Goal: Task Accomplishment & Management: Manage account settings

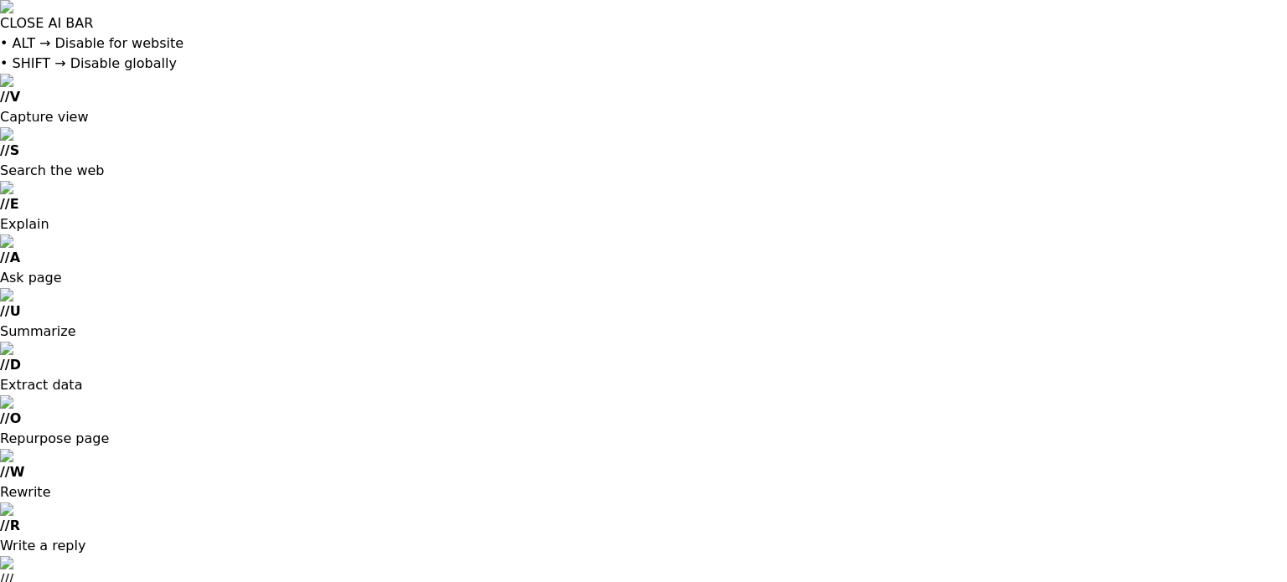
scroll to position [3320, 0]
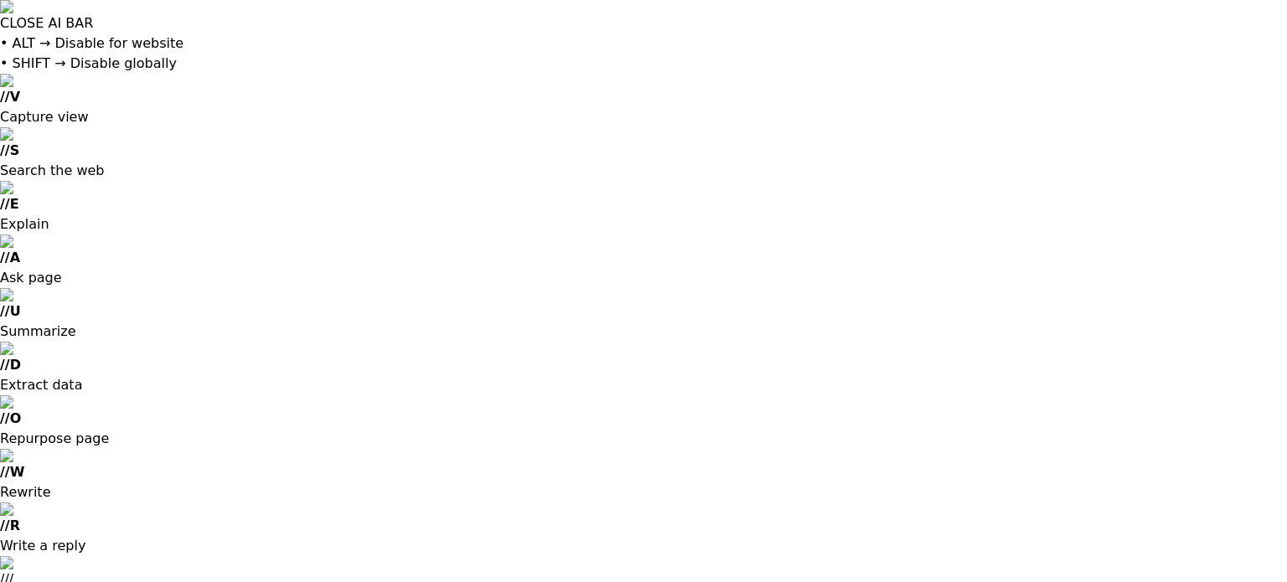
scroll to position [13, 0]
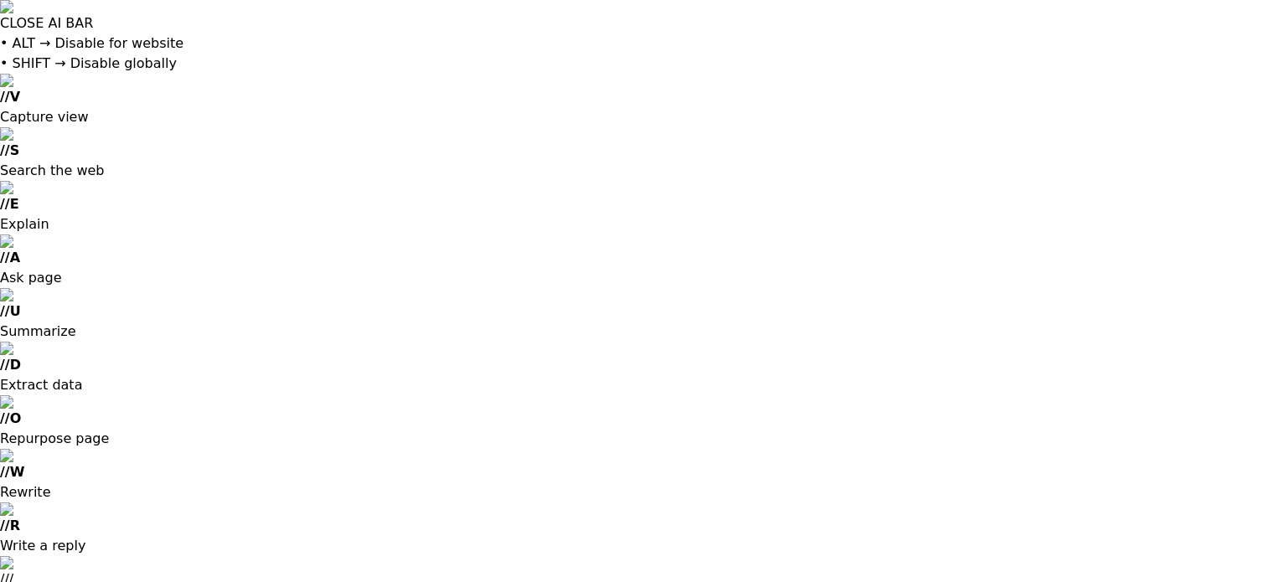
scroll to position [147, 0]
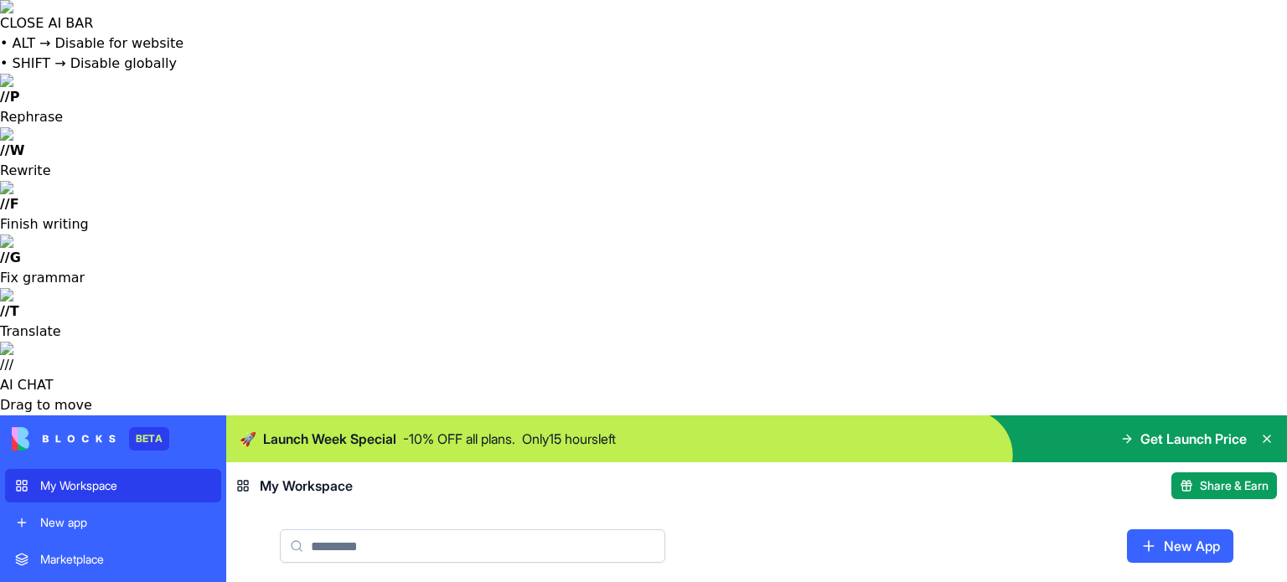
scroll to position [145, 0]
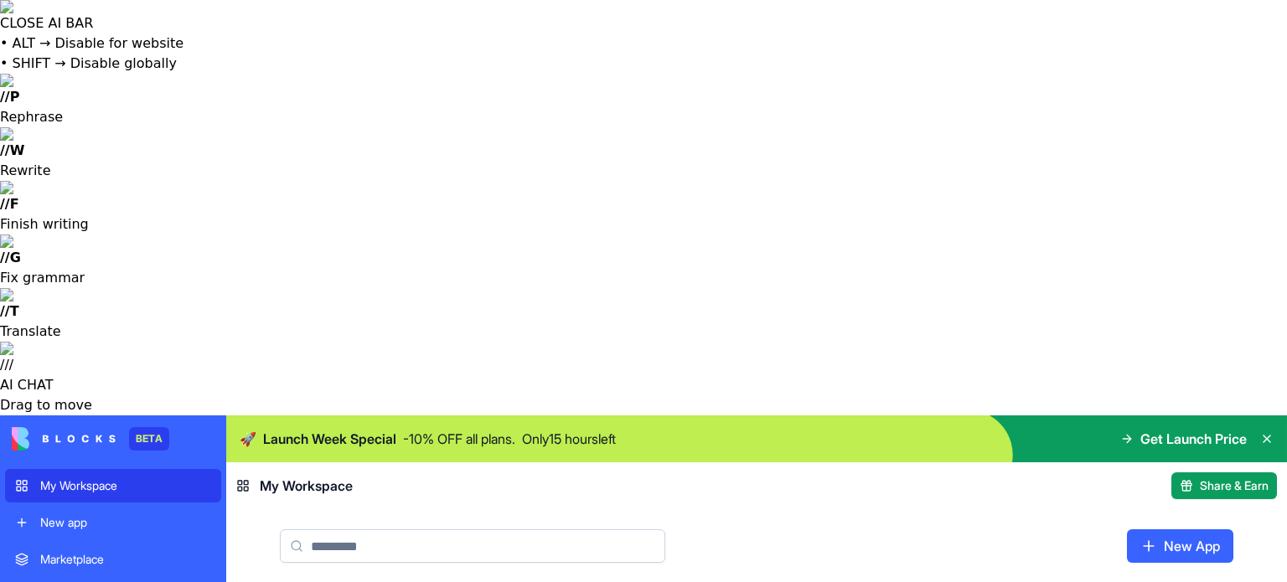
scroll to position [145, 0]
click at [104, 427] on img at bounding box center [64, 438] width 104 height 23
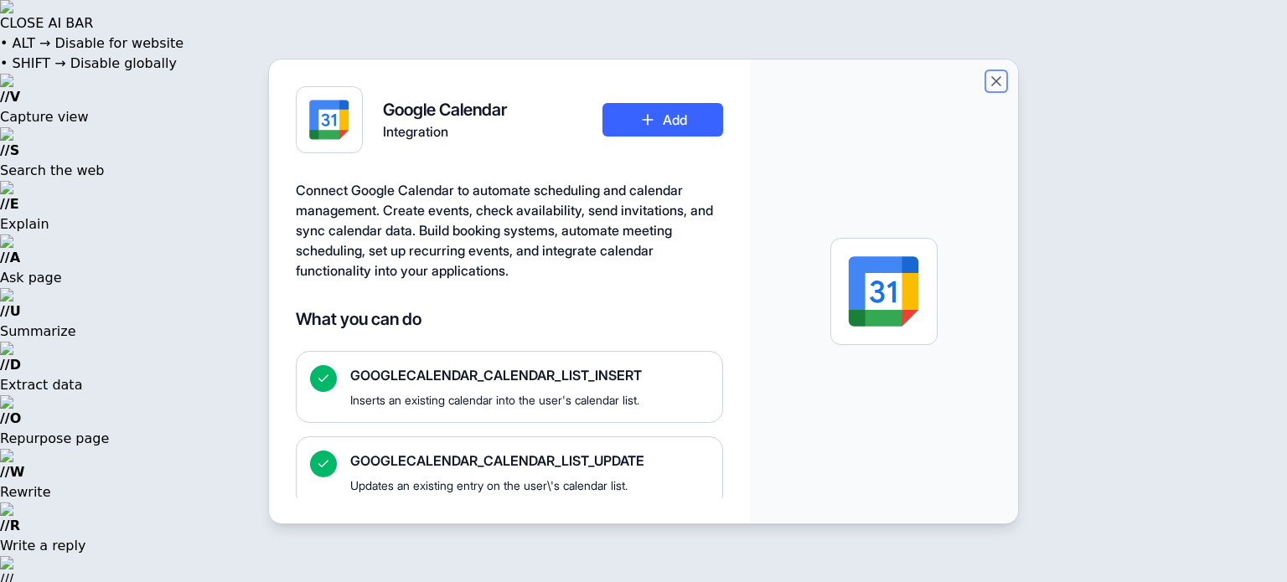
click at [997, 79] on button "Close" at bounding box center [996, 81] width 17 height 17
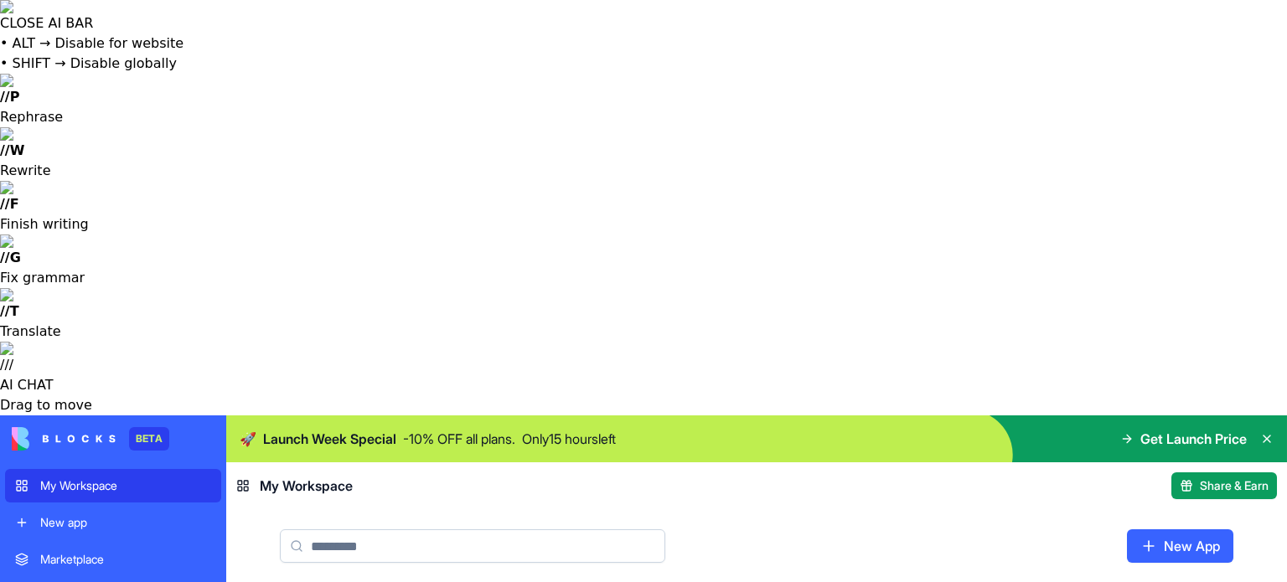
scroll to position [145, 0]
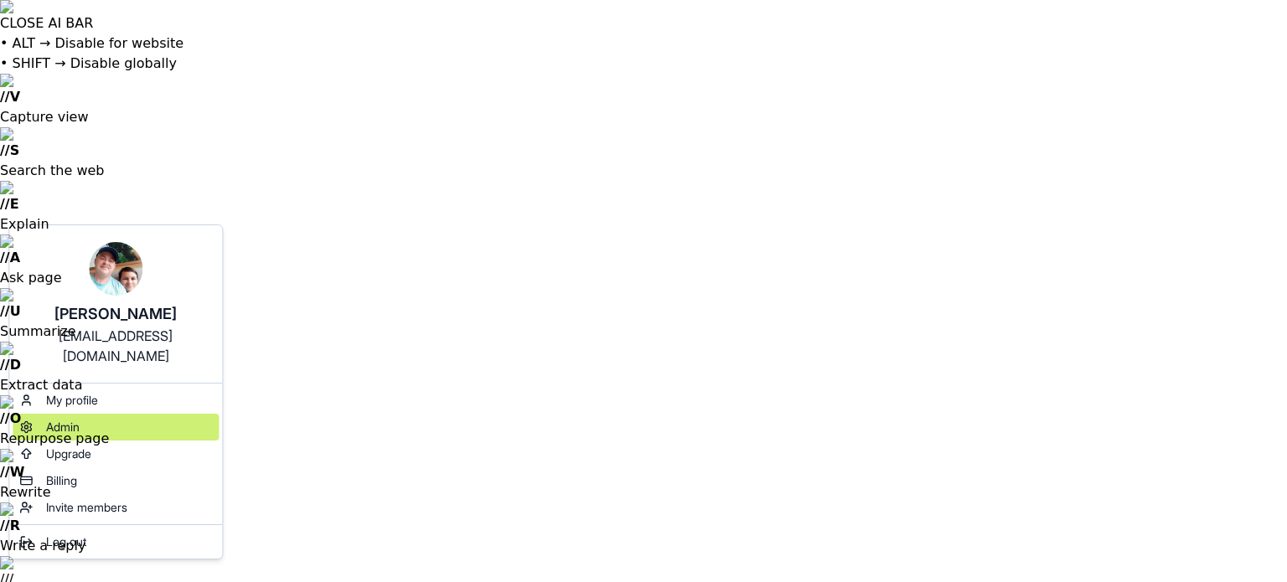
click at [69, 419] on span "Admin" at bounding box center [63, 427] width 34 height 17
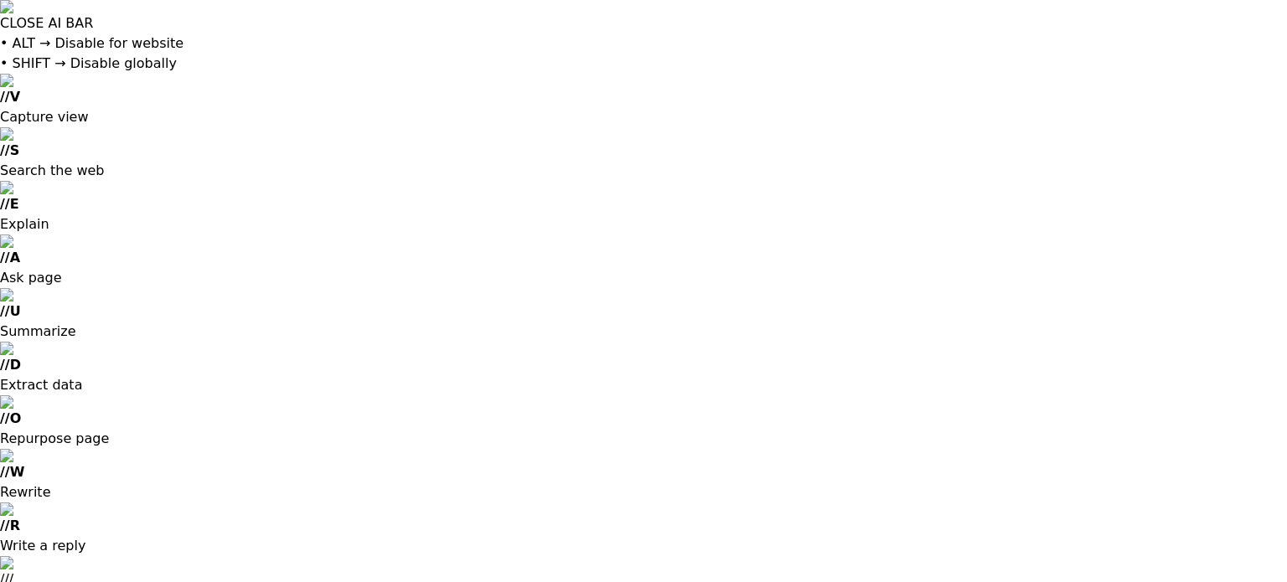
drag, startPoint x: 286, startPoint y: 66, endPoint x: 290, endPoint y: 74, distance: 8.6
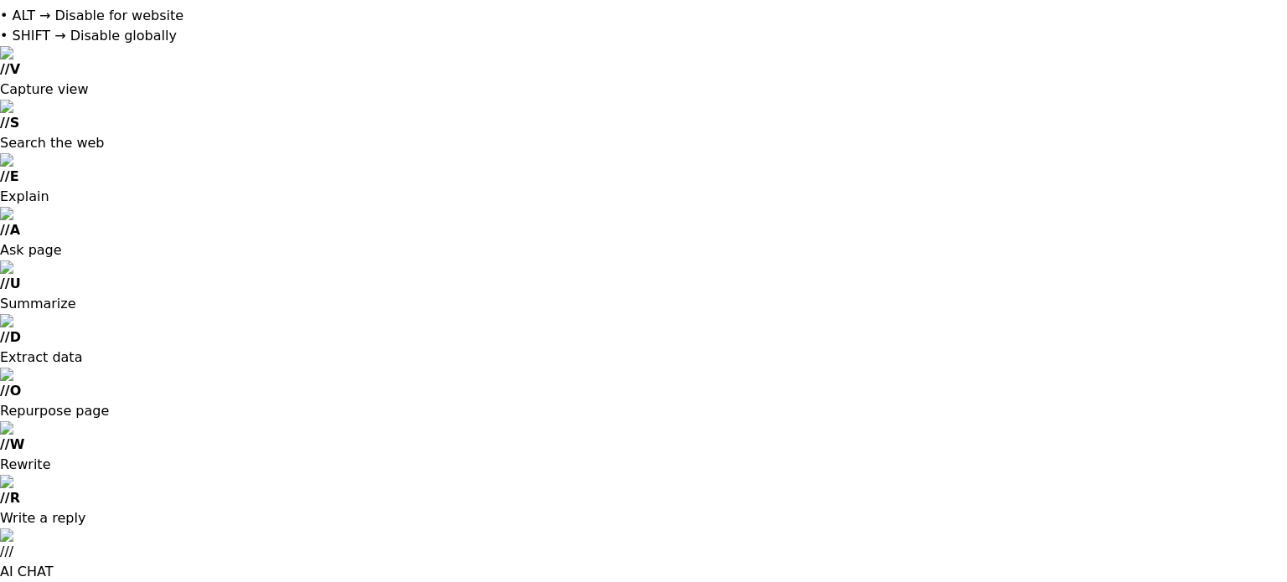
scroll to position [54, 0]
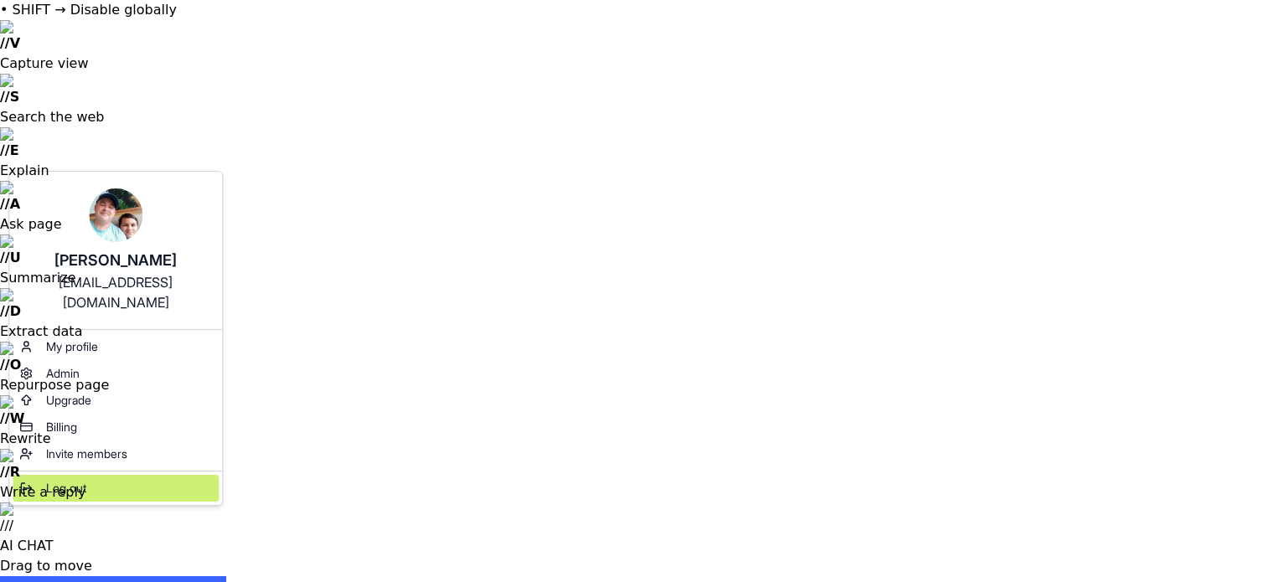
click at [66, 480] on span "Log out" at bounding box center [66, 488] width 40 height 17
